Goal: Transaction & Acquisition: Subscribe to service/newsletter

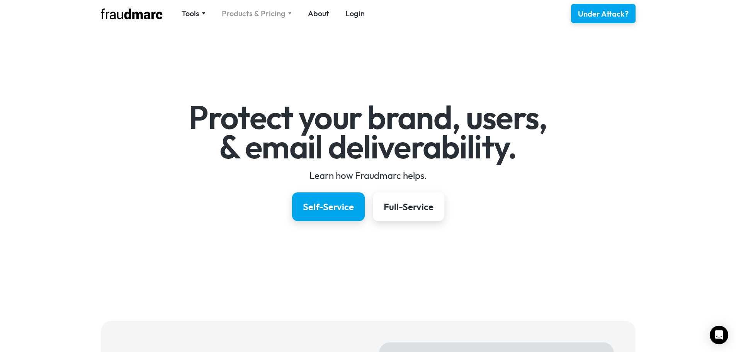
click at [273, 14] on div "Products & Pricing" at bounding box center [254, 13] width 64 height 11
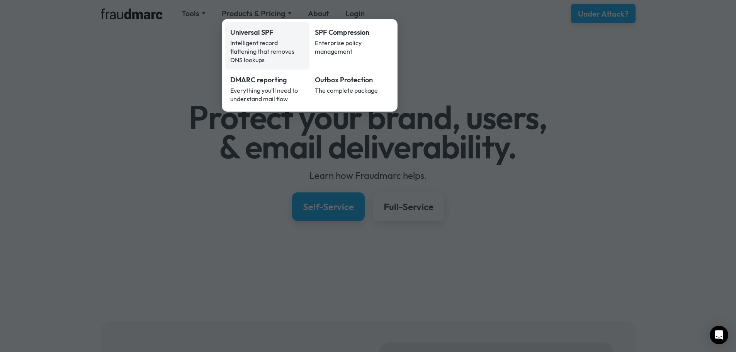
click at [263, 39] on div "Intelligent record flattening that removes DNS lookups" at bounding box center [267, 51] width 74 height 25
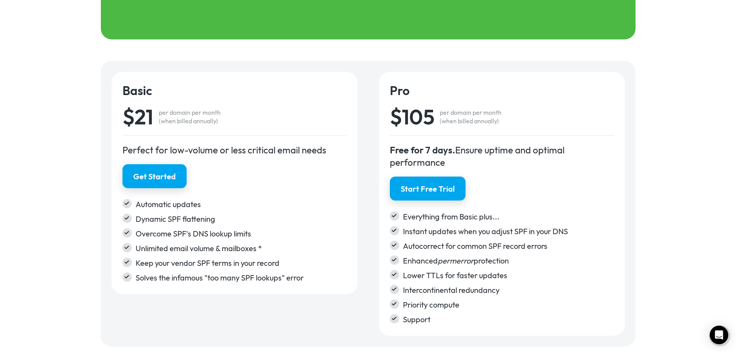
scroll to position [1274, 0]
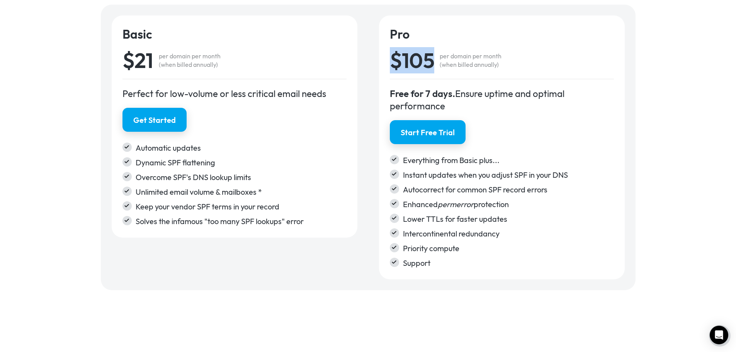
drag, startPoint x: 433, startPoint y: 58, endPoint x: 372, endPoint y: 54, distance: 60.7
click at [372, 54] on div "Basic $21 per domain per month (when billed annually) Perfect for low-volume or…" at bounding box center [368, 147] width 513 height 264
click at [458, 59] on div "per domain per month (when billed annually)" at bounding box center [470, 60] width 62 height 17
drag, startPoint x: 433, startPoint y: 60, endPoint x: 390, endPoint y: 57, distance: 42.9
click at [367, 61] on div "Basic $21 per domain per month (when billed annually) Perfect for low-volume or…" at bounding box center [368, 147] width 513 height 264
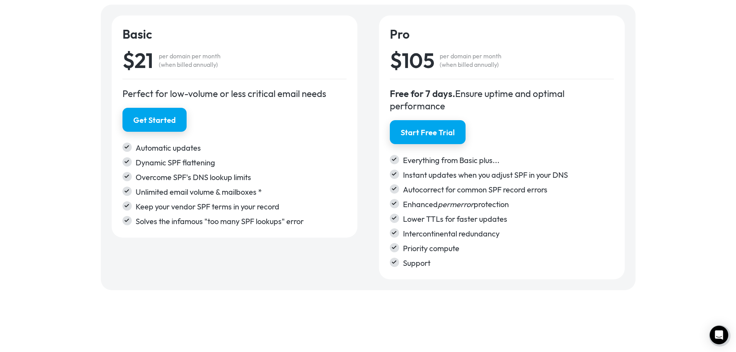
click at [440, 57] on div "per domain per month (when billed annually)" at bounding box center [470, 60] width 62 height 17
click at [426, 62] on div "$105" at bounding box center [412, 60] width 45 height 21
click at [425, 63] on div "$105" at bounding box center [412, 60] width 45 height 21
click at [429, 62] on div "$105" at bounding box center [412, 60] width 45 height 21
click at [418, 60] on div "$105" at bounding box center [412, 60] width 45 height 21
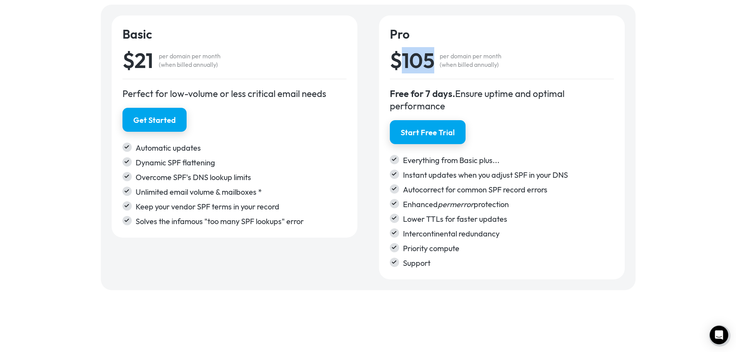
drag, startPoint x: 418, startPoint y: 60, endPoint x: 424, endPoint y: 59, distance: 6.2
click at [418, 59] on div "$105" at bounding box center [412, 60] width 45 height 21
click at [464, 61] on div "per domain per month (when billed annually)" at bounding box center [470, 60] width 62 height 17
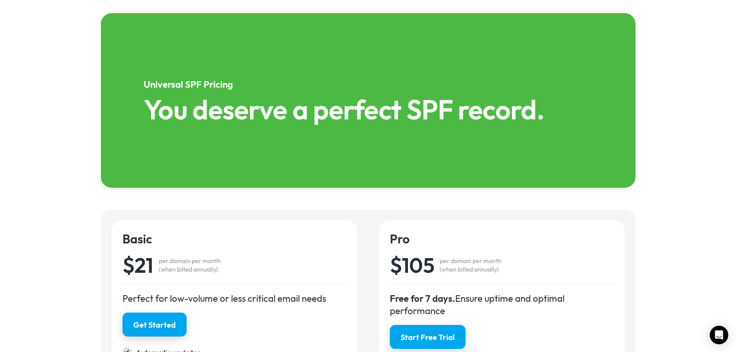
scroll to position [991, 0]
